Goal: Task Accomplishment & Management: Manage account settings

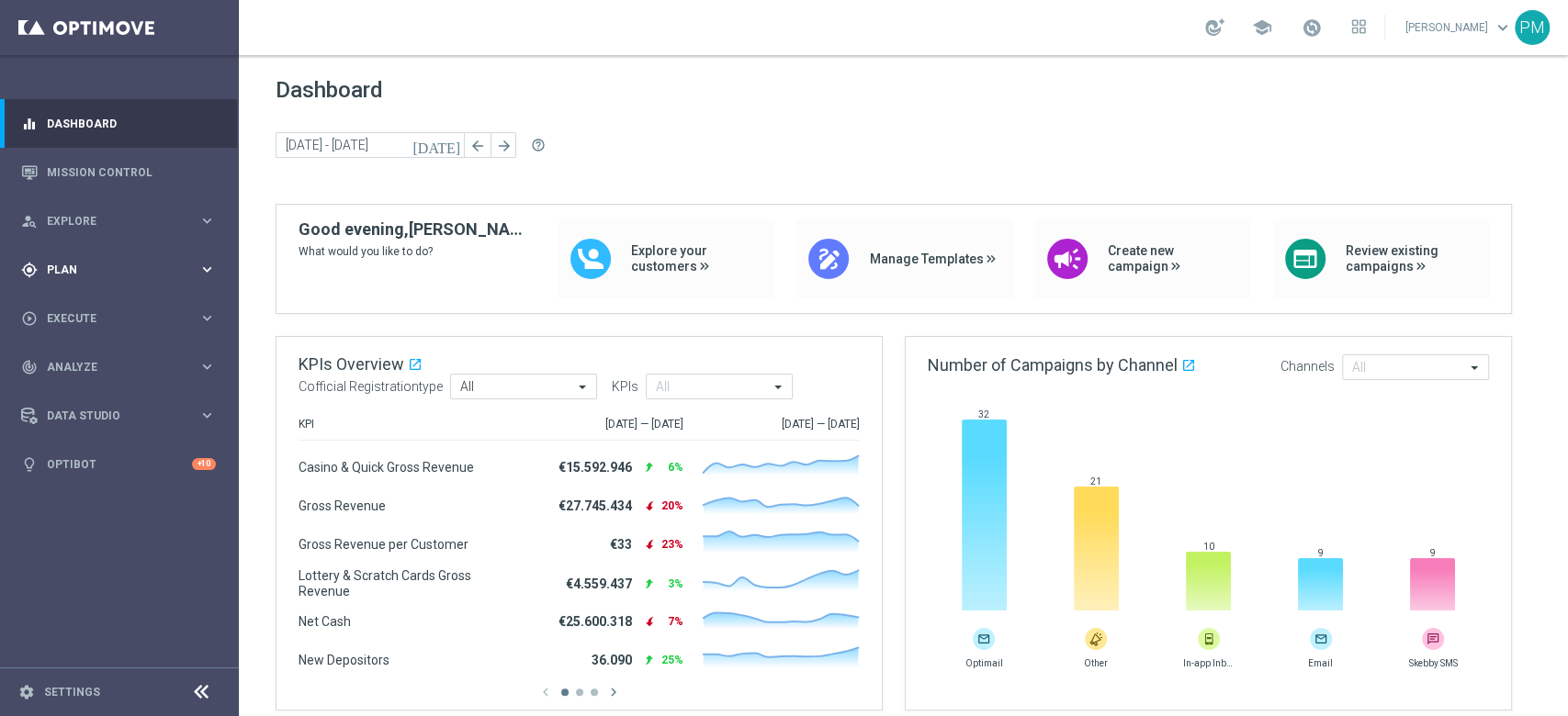
click at [100, 269] on span "Plan" at bounding box center [122, 270] width 152 height 11
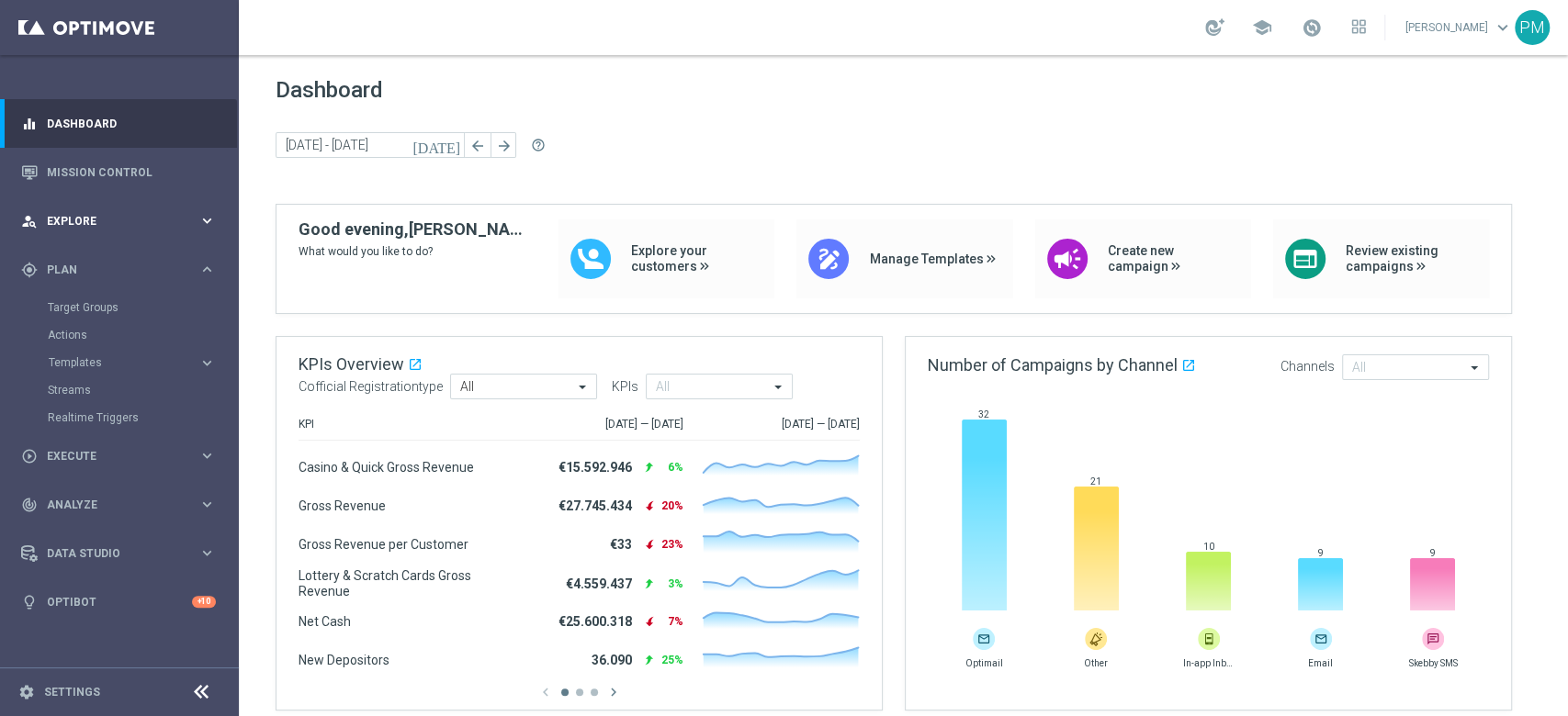
click at [95, 215] on span "Explore" at bounding box center [122, 220] width 152 height 11
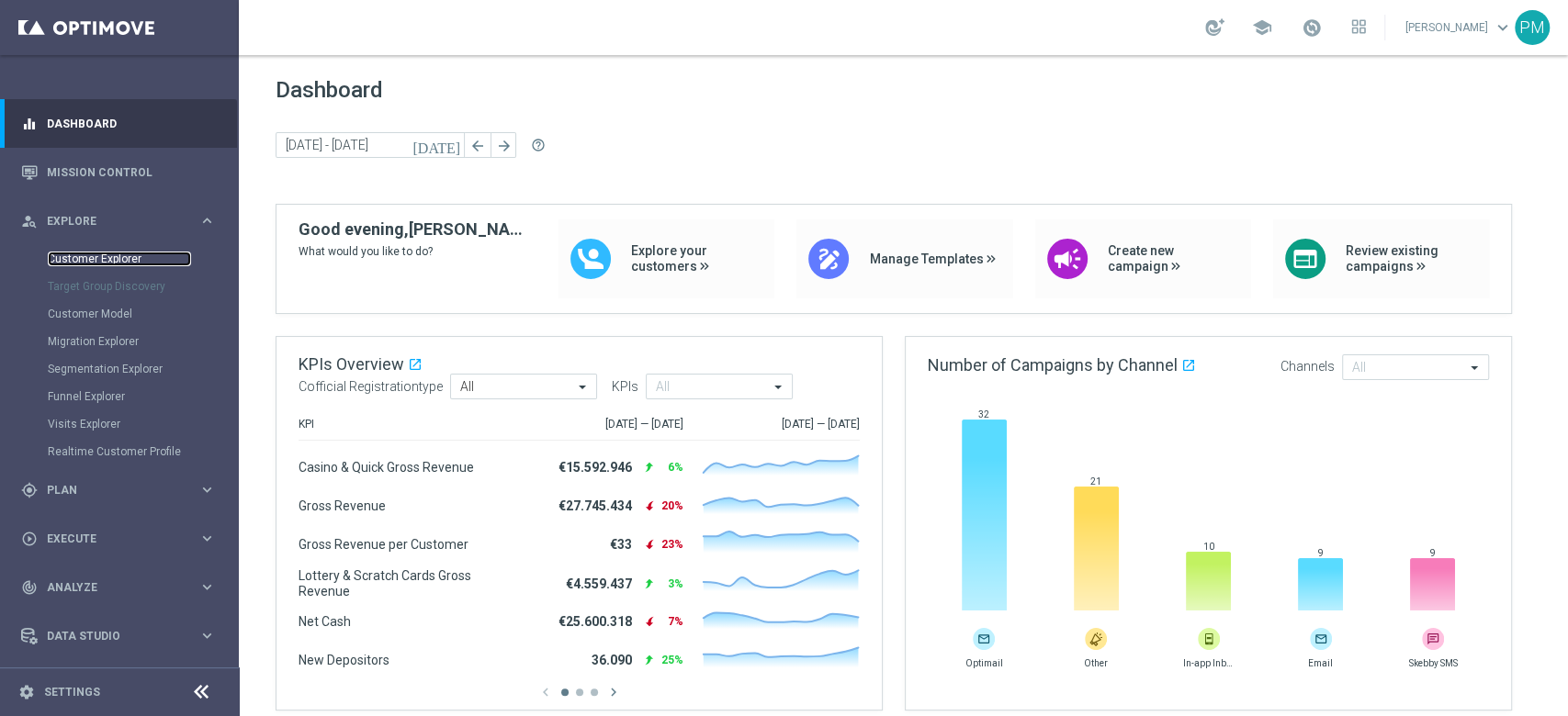
click at [95, 256] on link "Customer Explorer" at bounding box center [119, 258] width 143 height 14
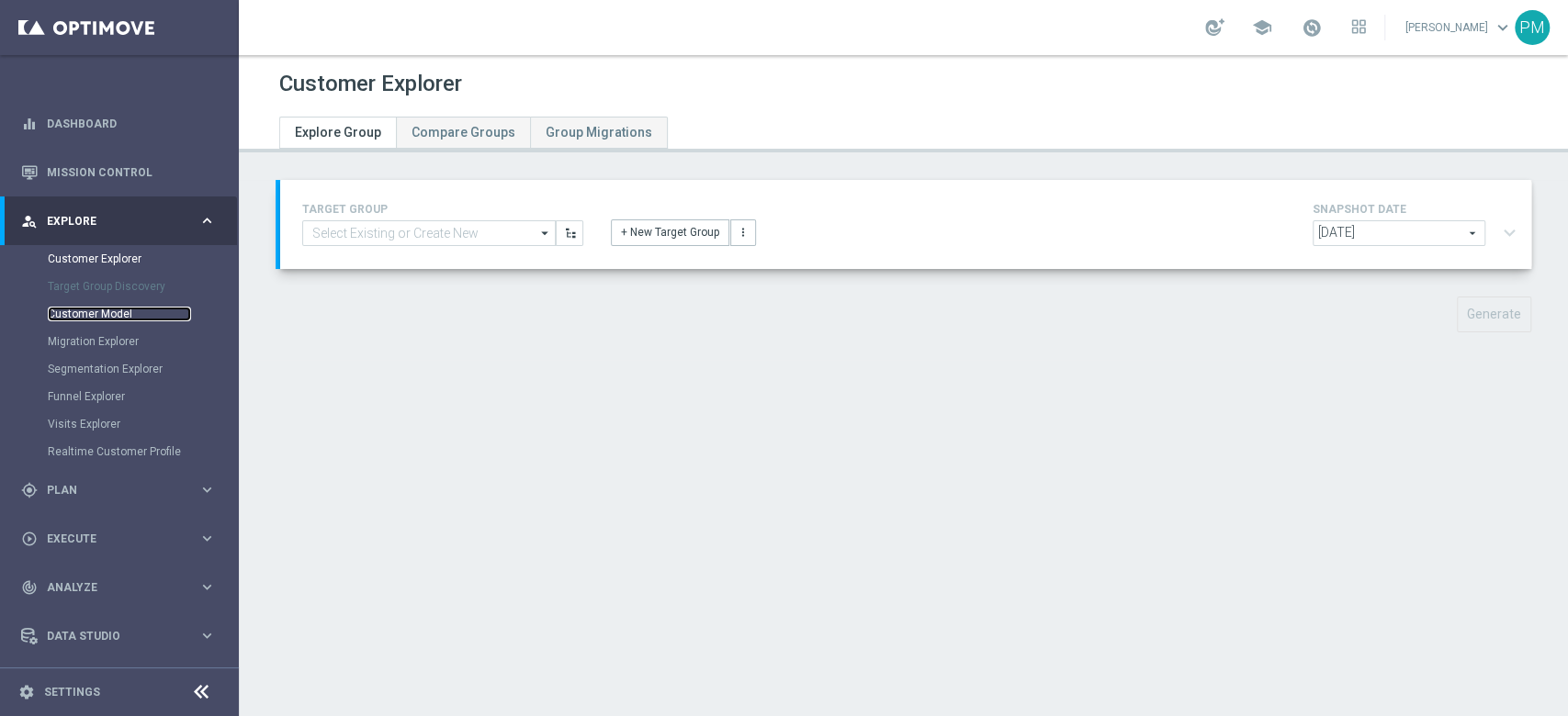
click at [85, 318] on link "Customer Model" at bounding box center [119, 313] width 143 height 14
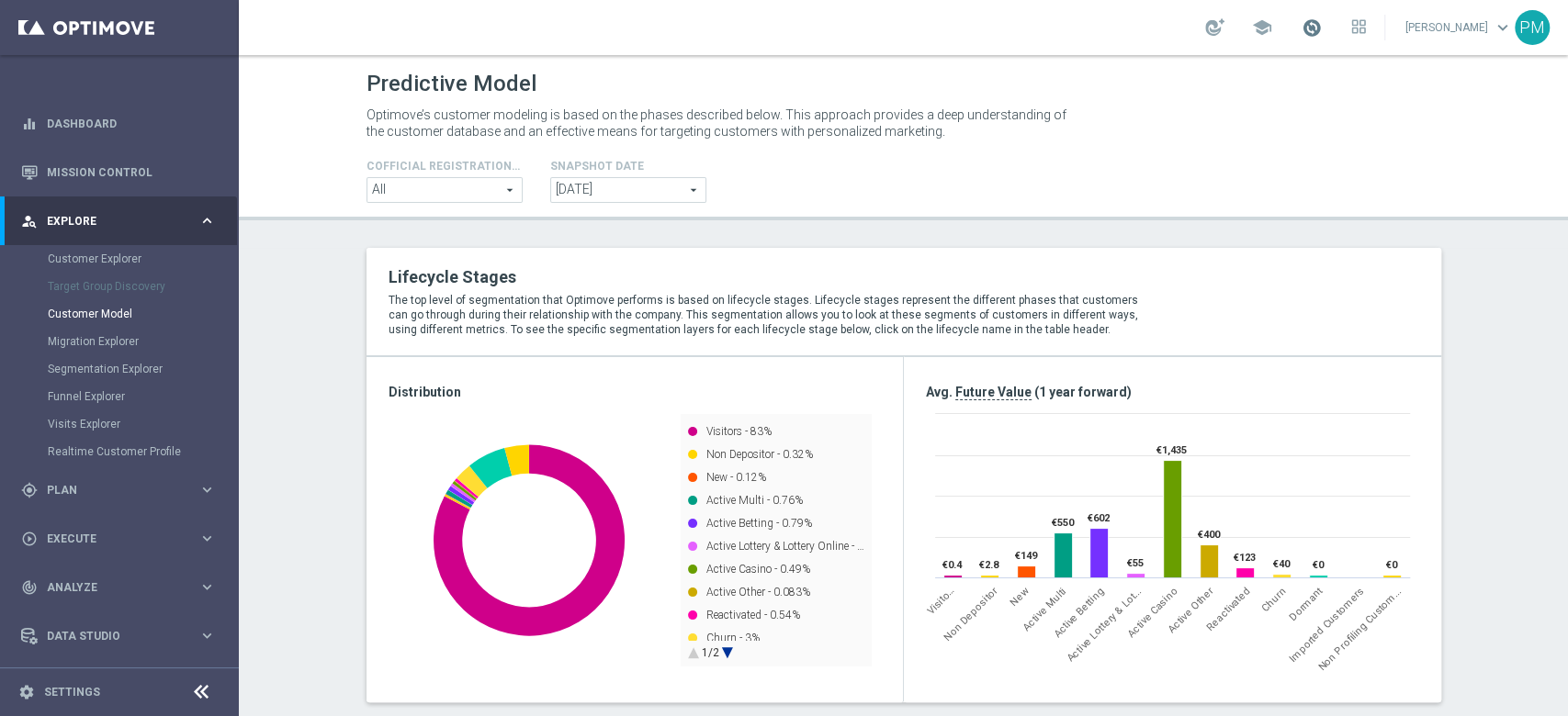
click at [1302, 32] on span at bounding box center [1312, 27] width 20 height 20
click at [72, 500] on div "gps_fixed Plan keyboard_arrow_right" at bounding box center [118, 490] width 237 height 48
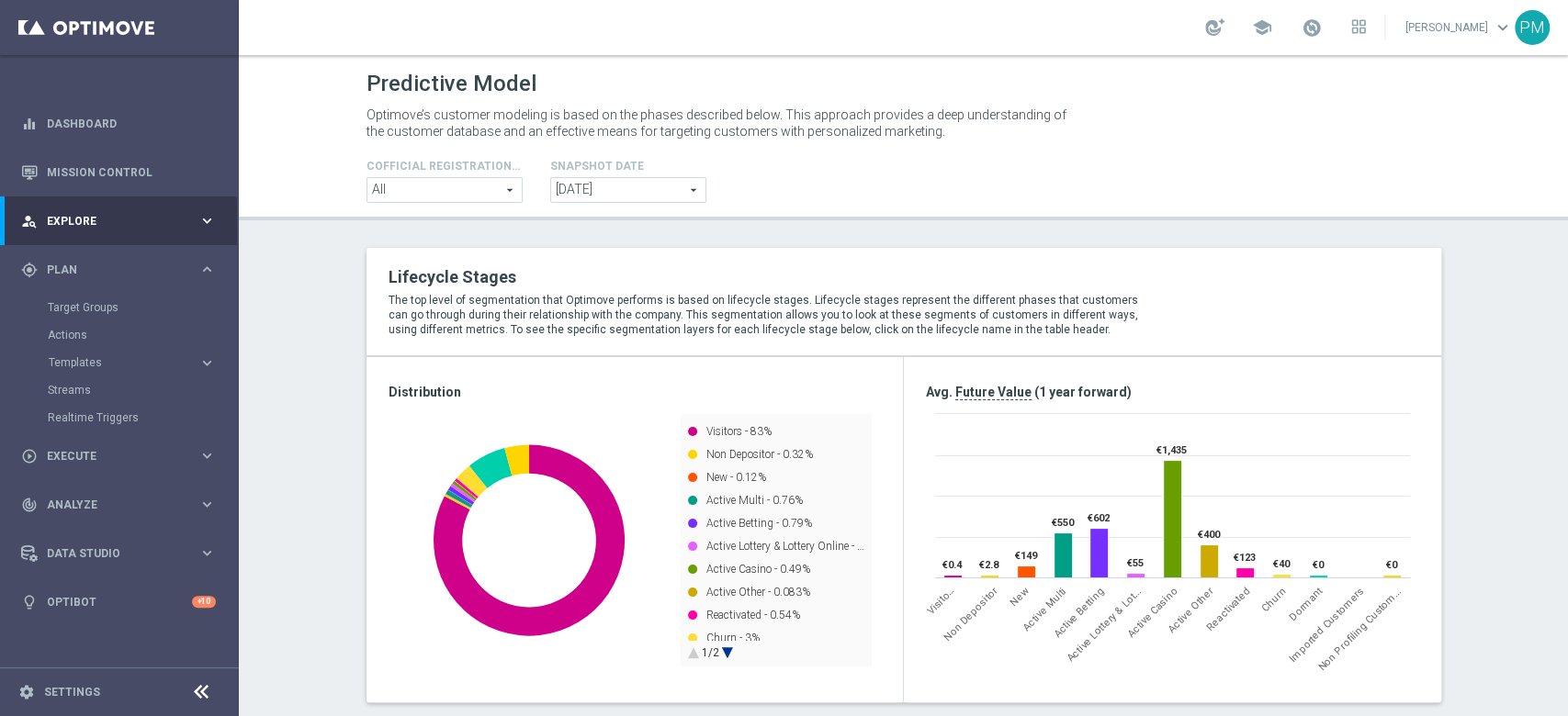
click at [70, 315] on div "Target Groups" at bounding box center [142, 307] width 189 height 28
click at [70, 312] on link "Target Groups" at bounding box center [119, 307] width 143 height 14
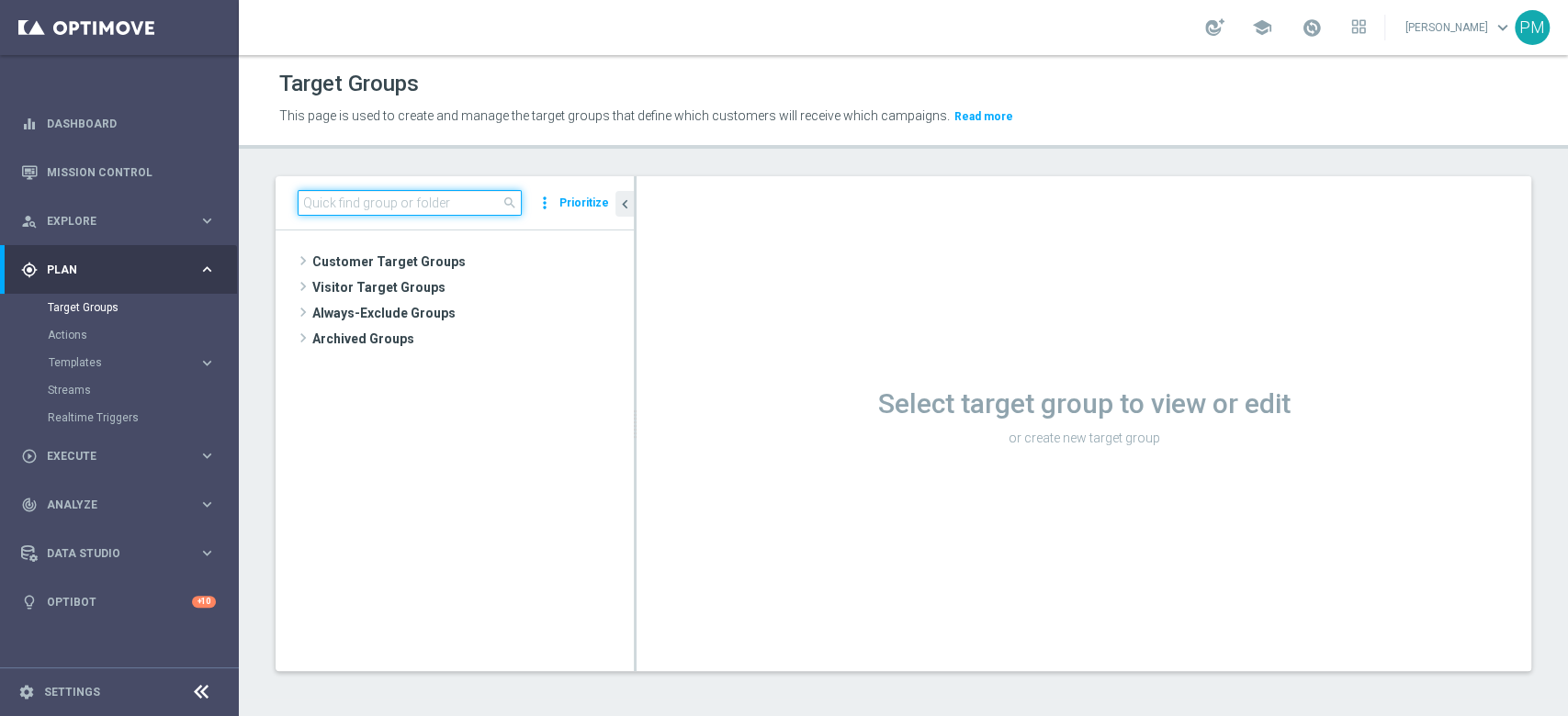
click at [409, 208] on input at bounding box center [410, 203] width 224 height 26
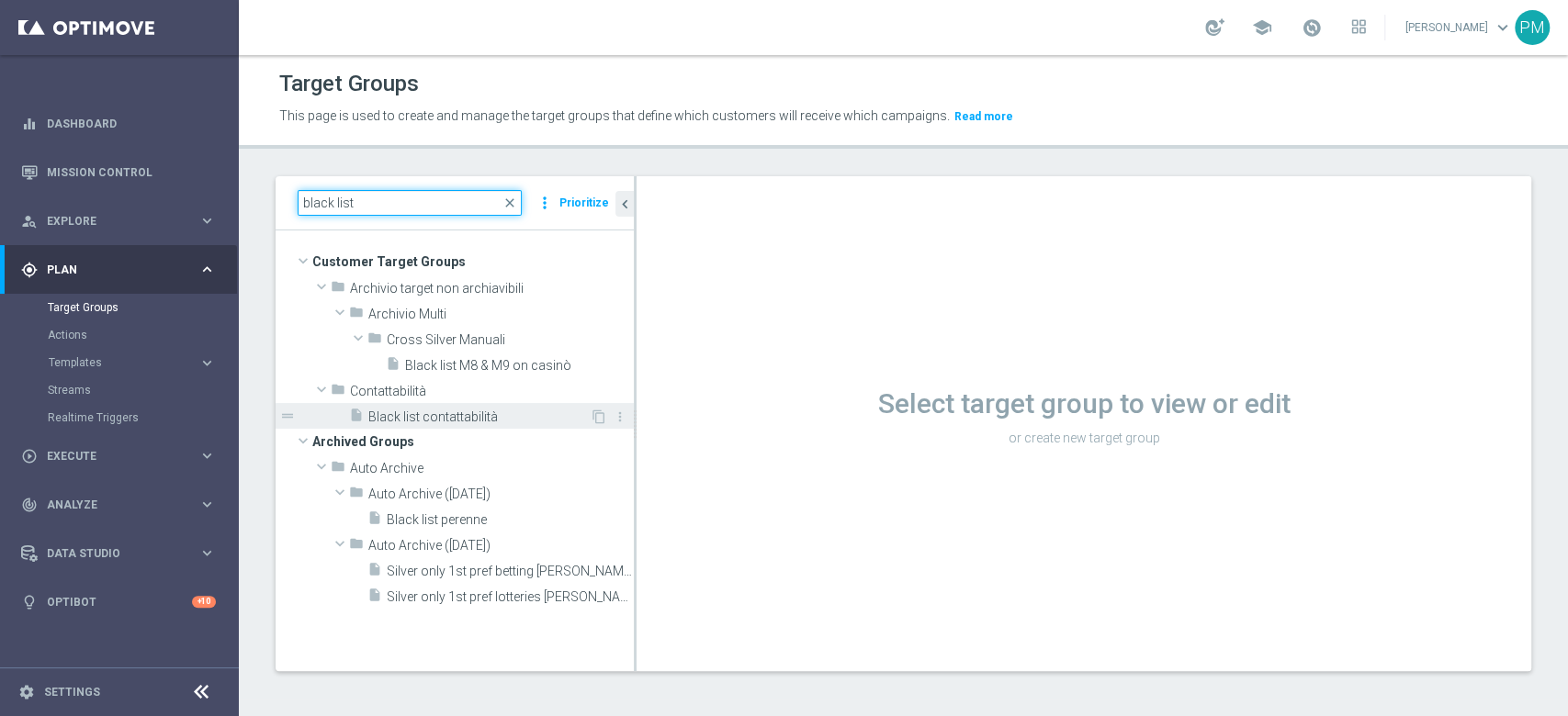
type input "black list"
click at [505, 415] on span "Black list contattabilità" at bounding box center [479, 417] width 221 height 15
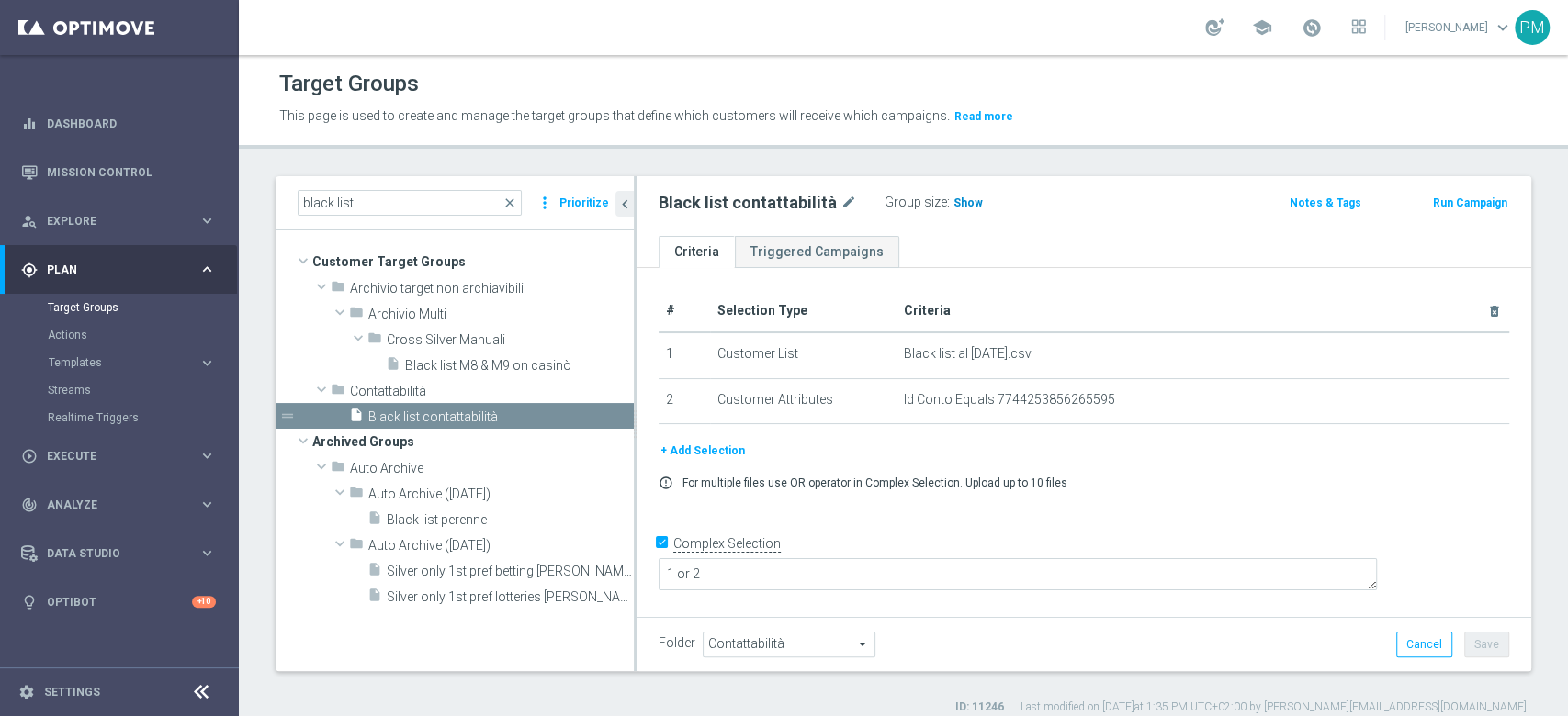
click at [955, 201] on span "Show" at bounding box center [969, 202] width 29 height 13
click at [697, 447] on button "+ Add Selection" at bounding box center [702, 450] width 88 height 20
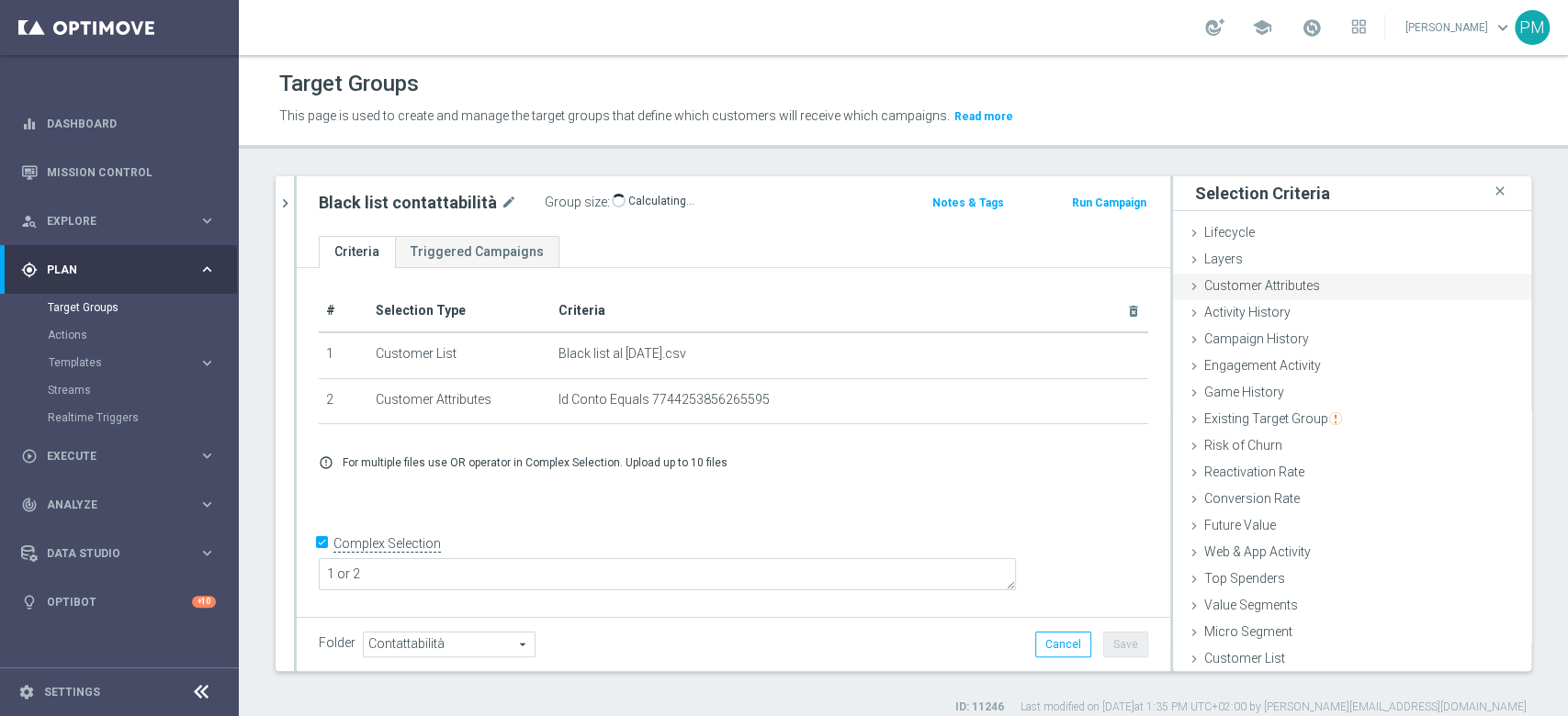
click at [1256, 278] on span "Customer Attributes" at bounding box center [1263, 285] width 116 height 14
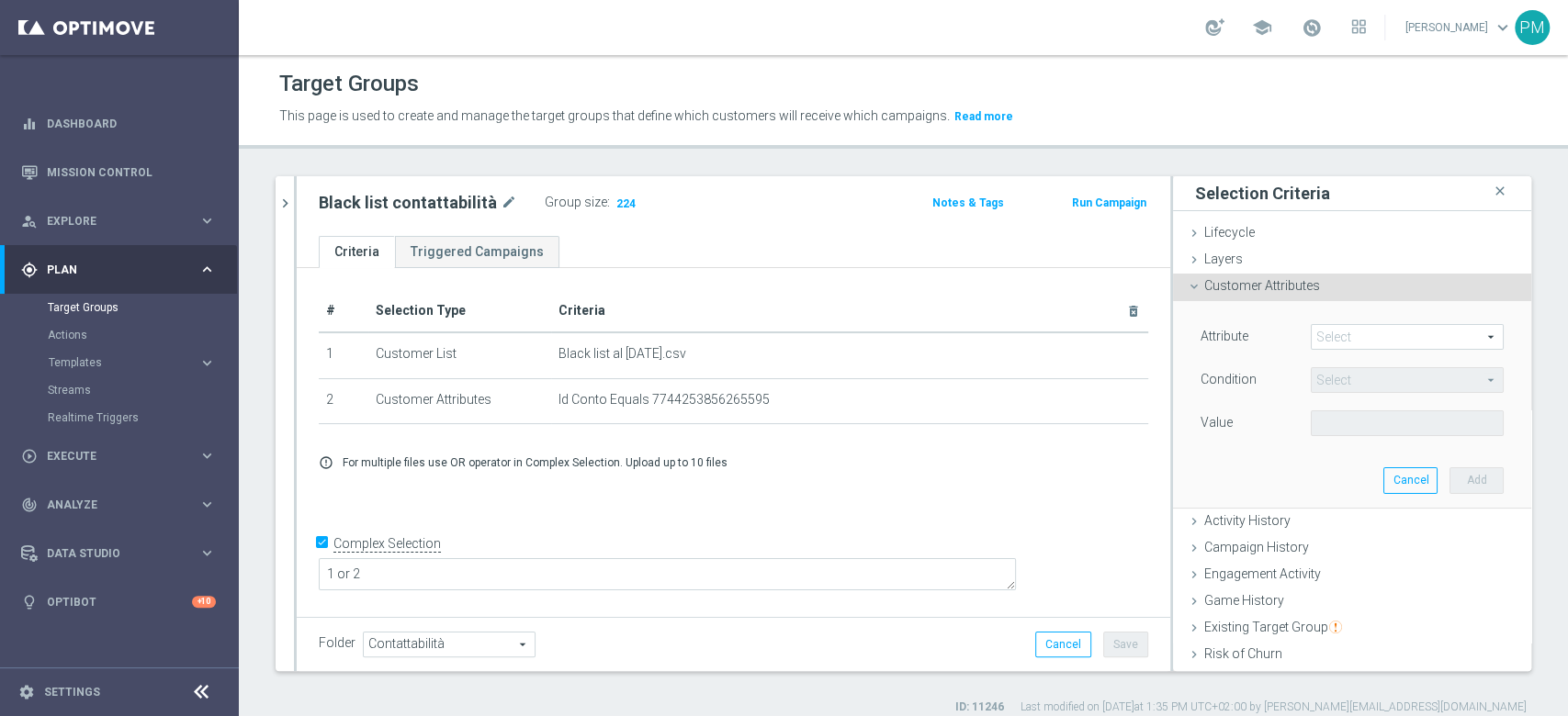
click at [1317, 329] on span at bounding box center [1408, 336] width 191 height 24
click at [0, 0] on input "search" at bounding box center [0, 0] width 0 height 0
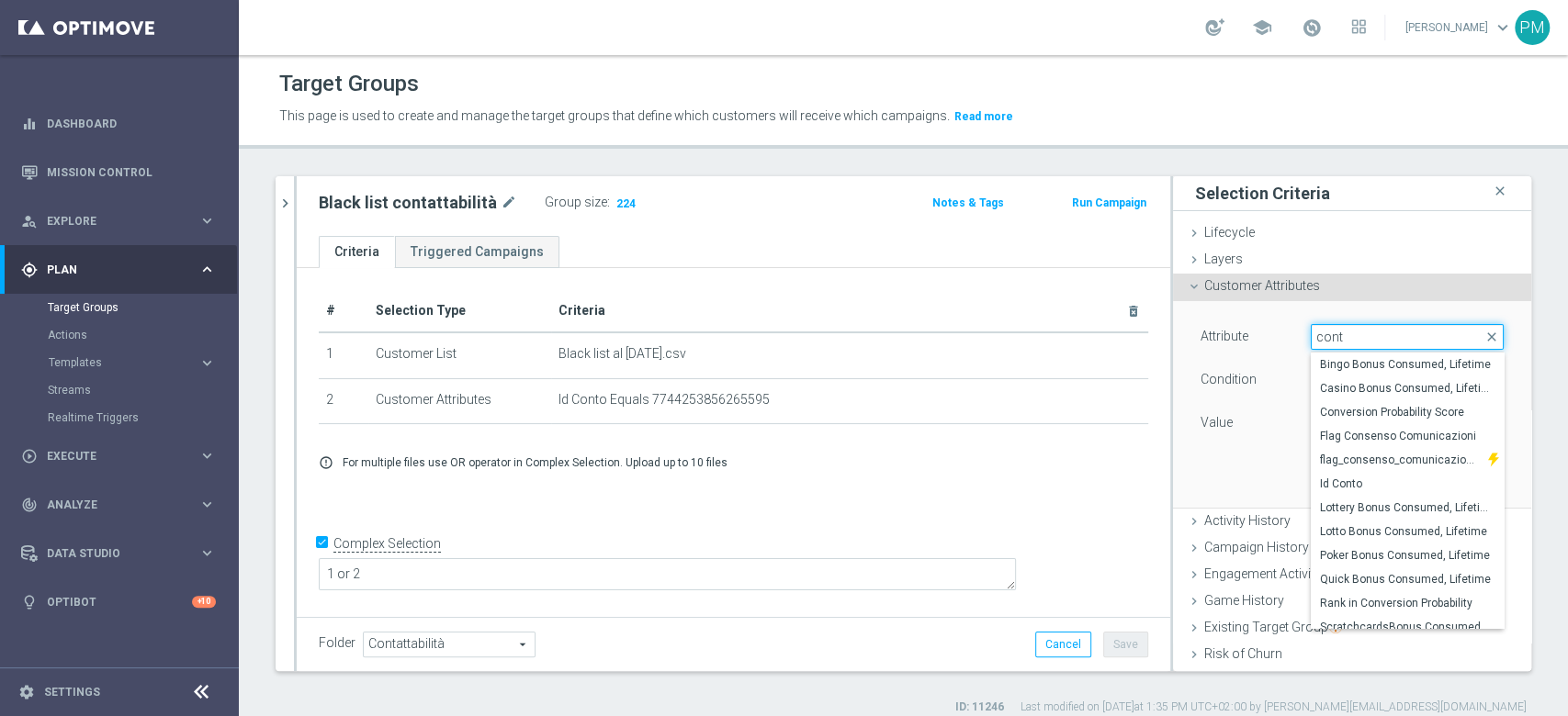
type input "conto"
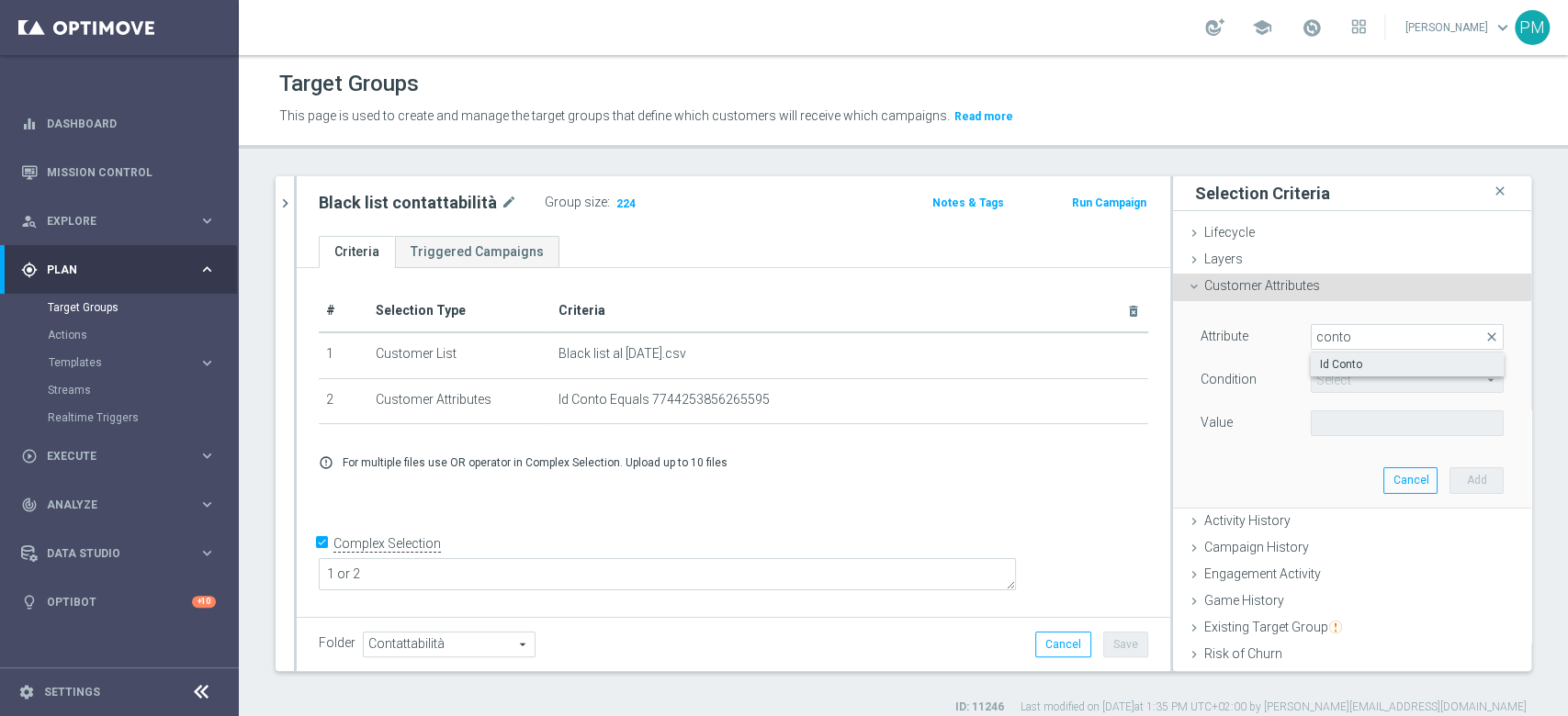
click at [1350, 360] on span "Id Conto" at bounding box center [1408, 364] width 175 height 14
type input "Id Conto"
type input "Equals"
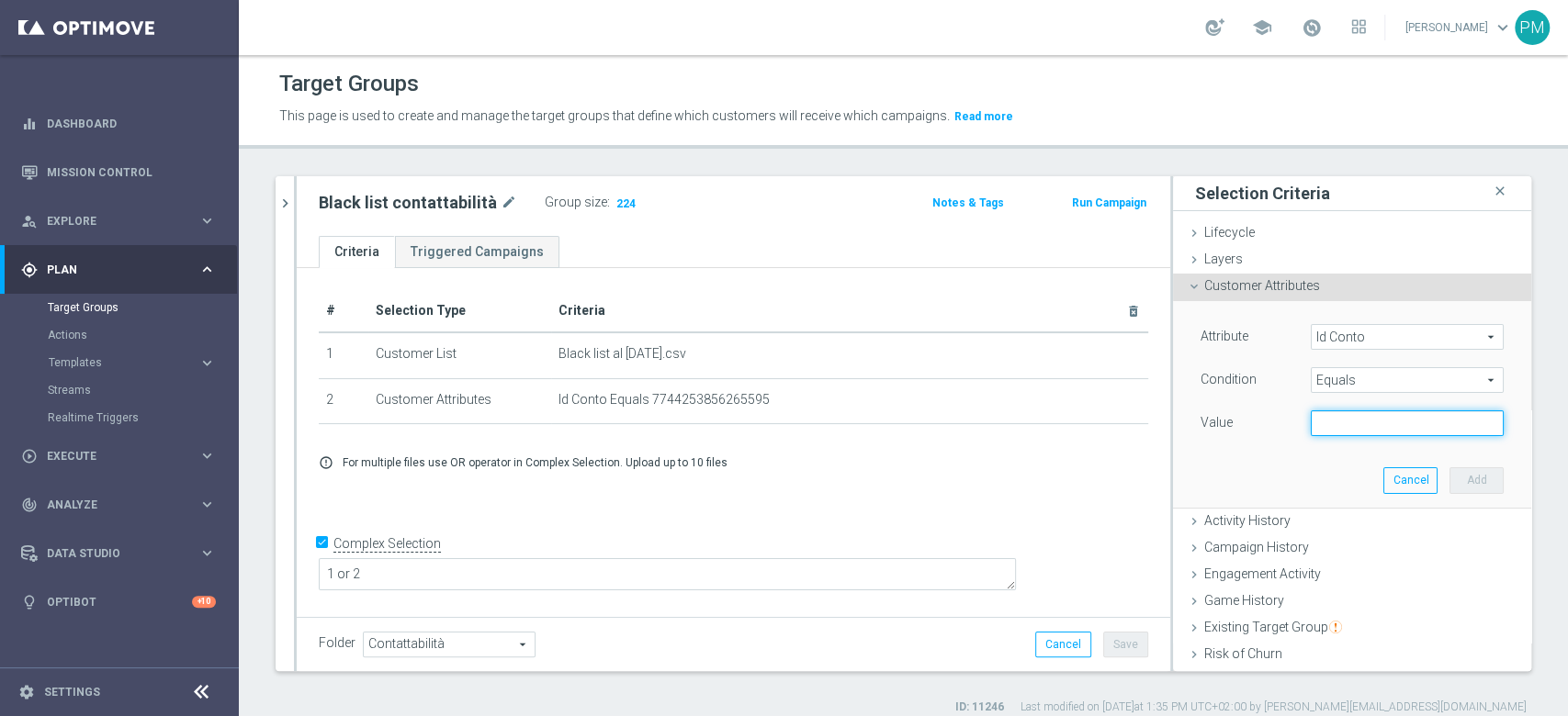
click at [1352, 420] on input "text" at bounding box center [1408, 423] width 193 height 26
paste input "5755646649319483"
type input "5755646649319483"
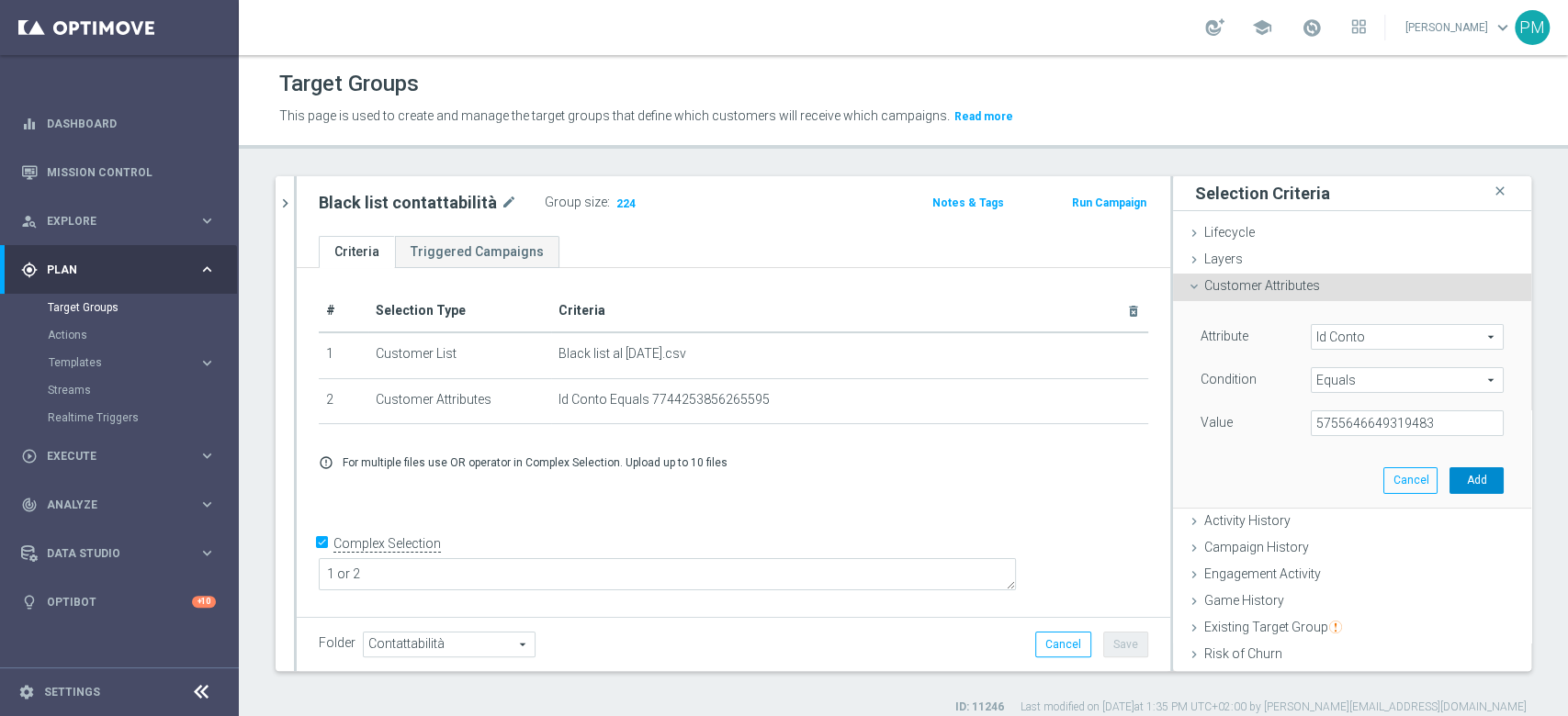
click at [1450, 473] on button "Add" at bounding box center [1477, 480] width 54 height 26
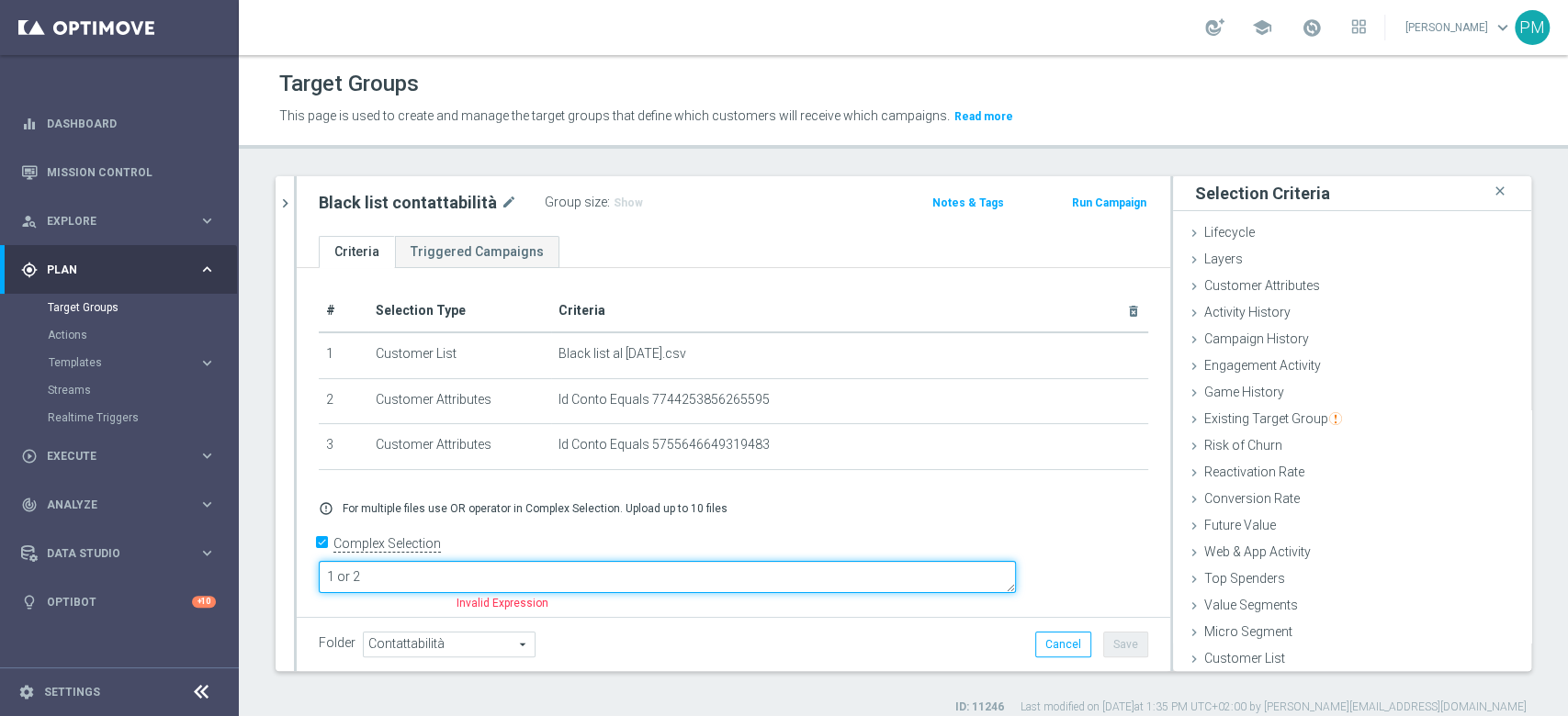
click at [634, 565] on textarea "1 or 2" at bounding box center [667, 577] width 697 height 32
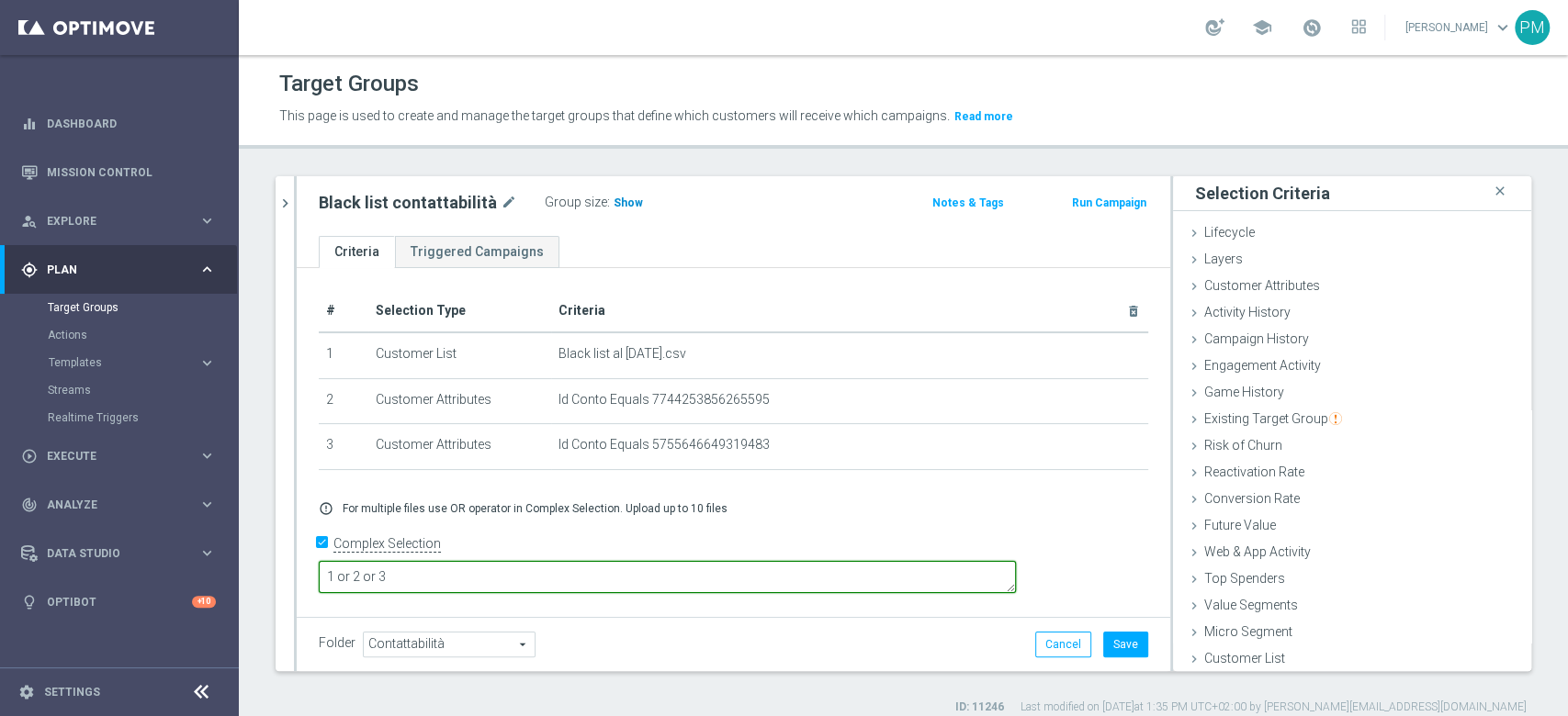
type textarea "1 or 2 or 3"
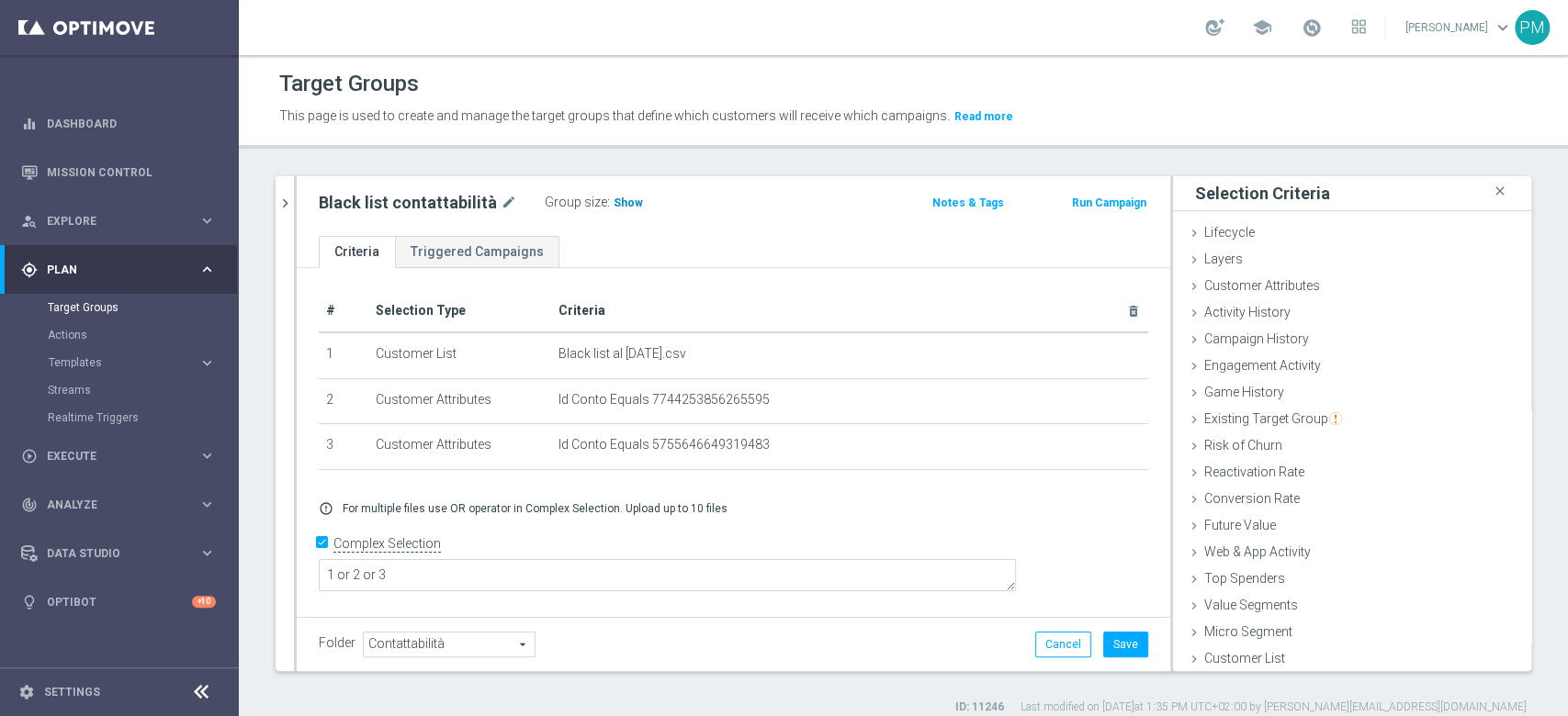
click at [626, 208] on span "Show" at bounding box center [628, 202] width 29 height 13
click at [1111, 647] on button "Save" at bounding box center [1125, 644] width 45 height 26
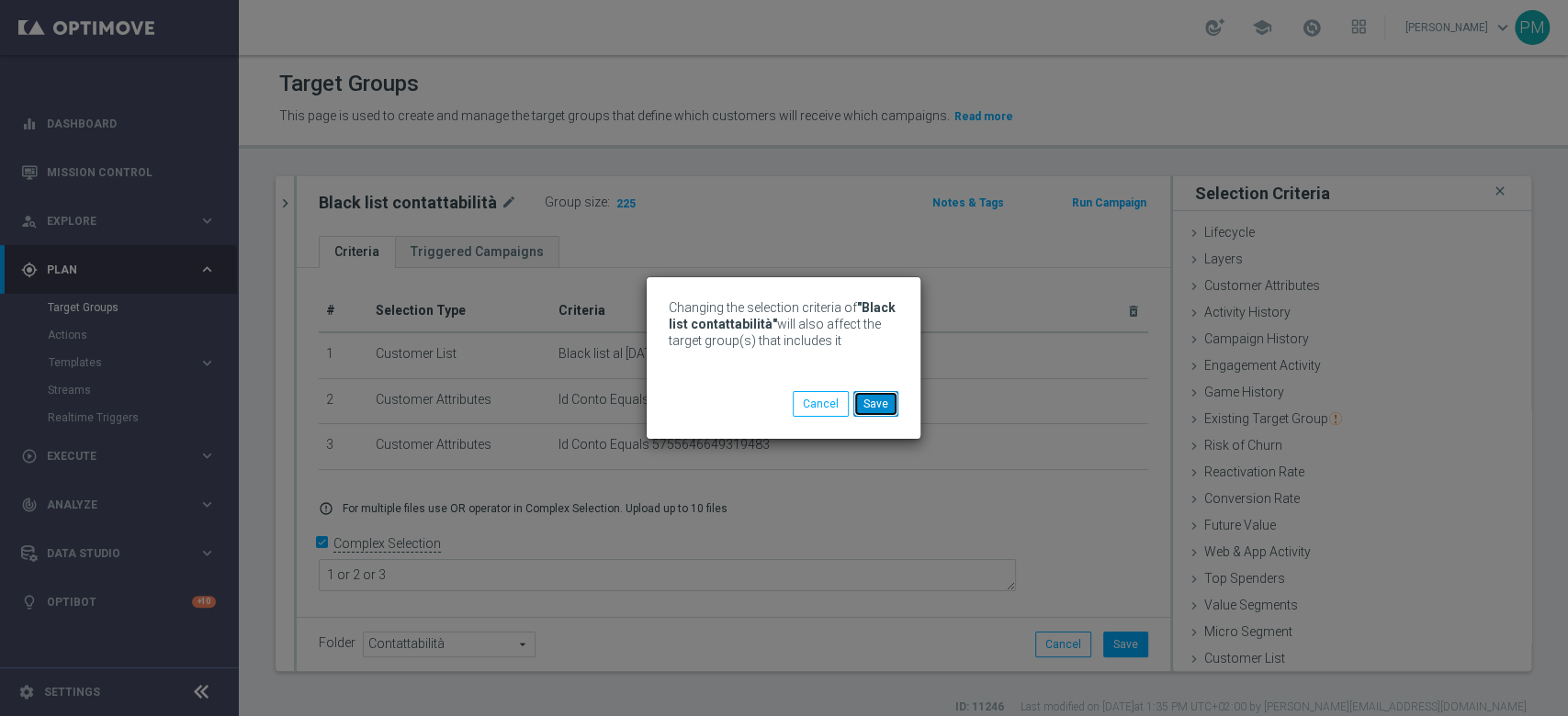
click at [882, 402] on button "Save" at bounding box center [876, 404] width 45 height 26
